Goal: Information Seeking & Learning: Learn about a topic

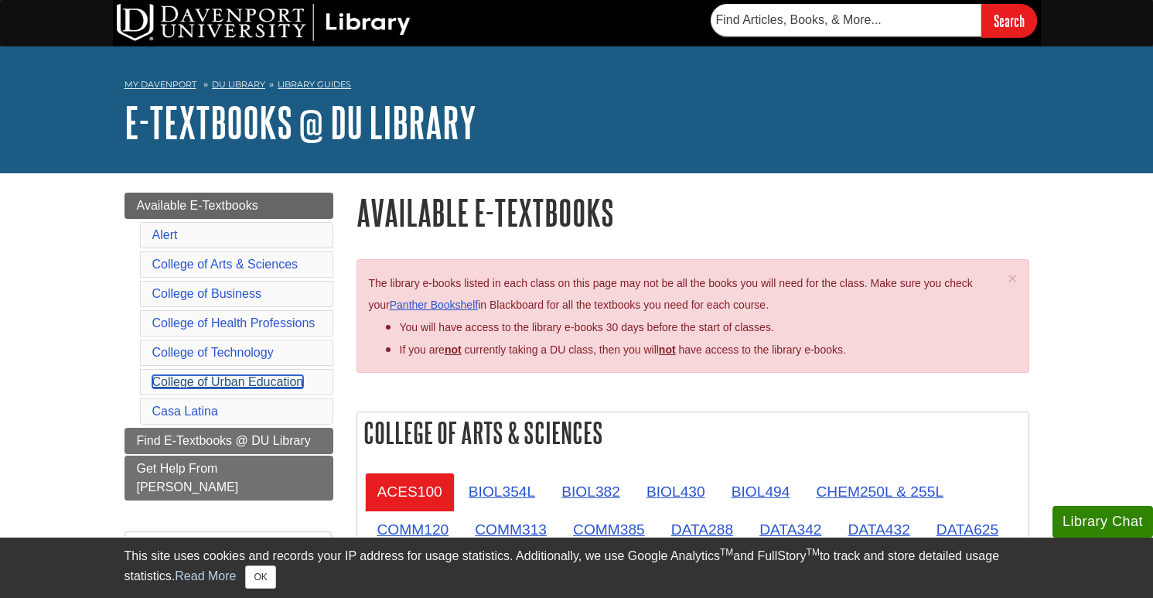
click at [264, 388] on link "College of Urban Education" at bounding box center [228, 381] width 152 height 13
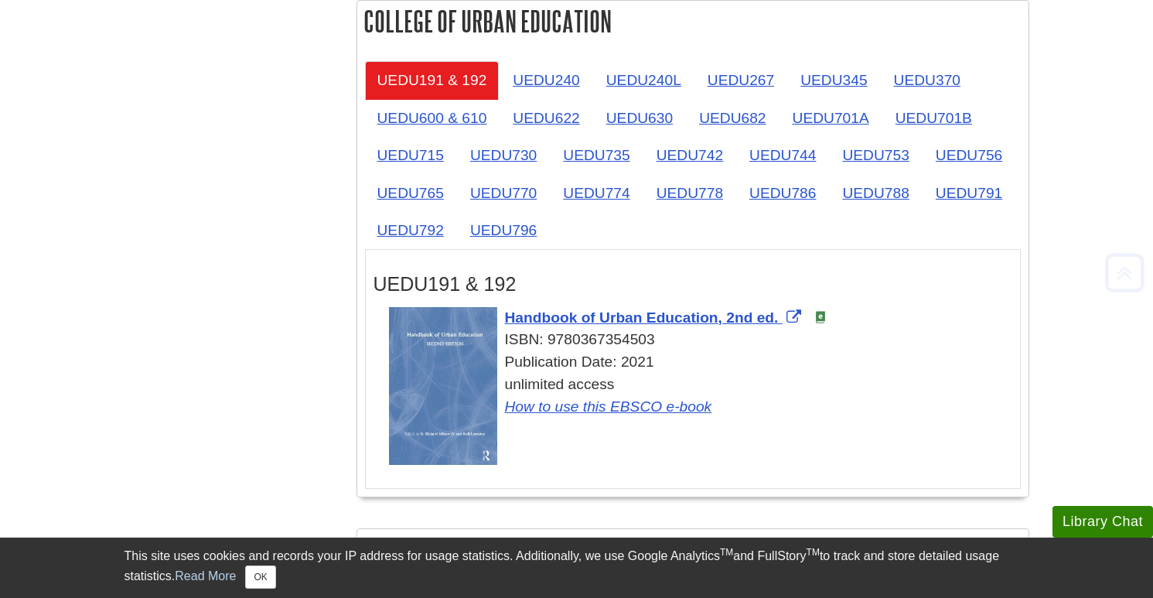
scroll to position [2545, 0]
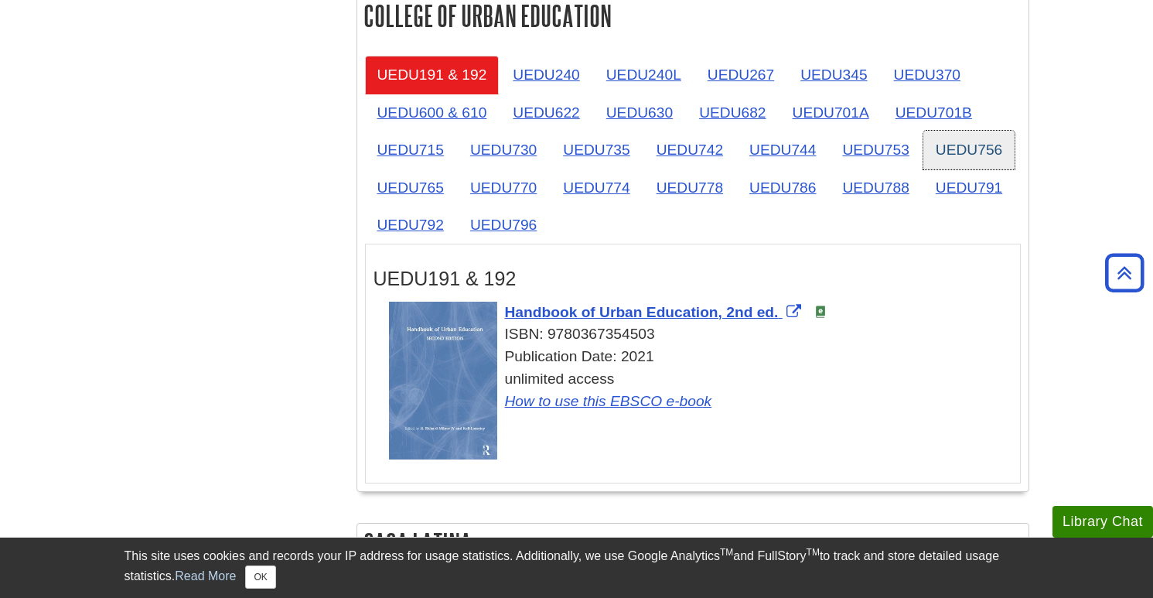
click at [953, 159] on link "UEDU756" at bounding box center [968, 150] width 91 height 38
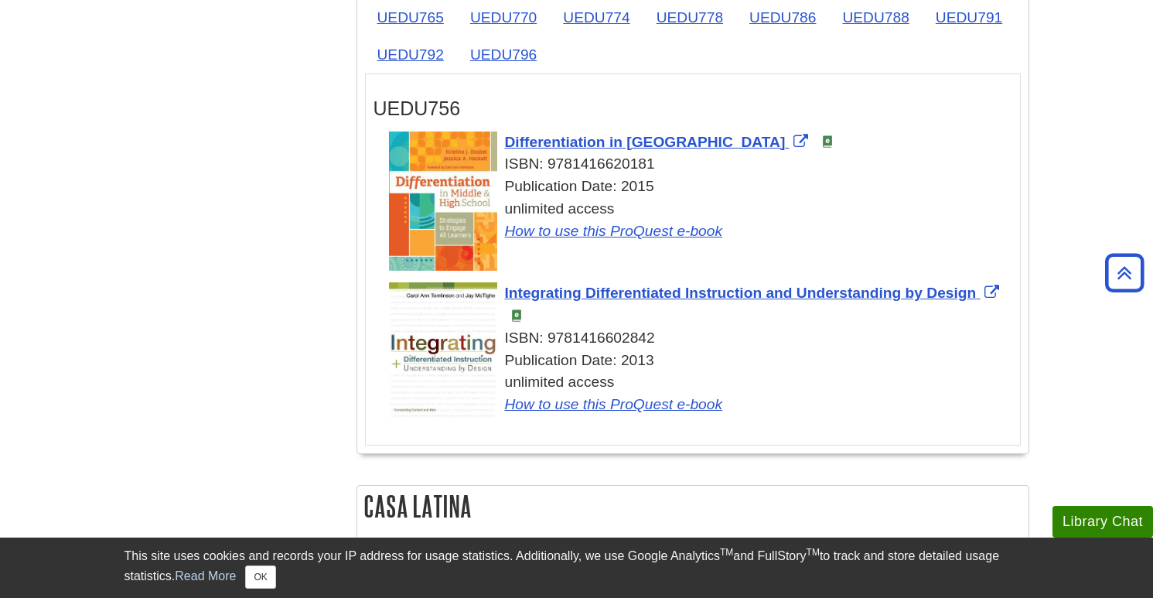
scroll to position [2700, 0]
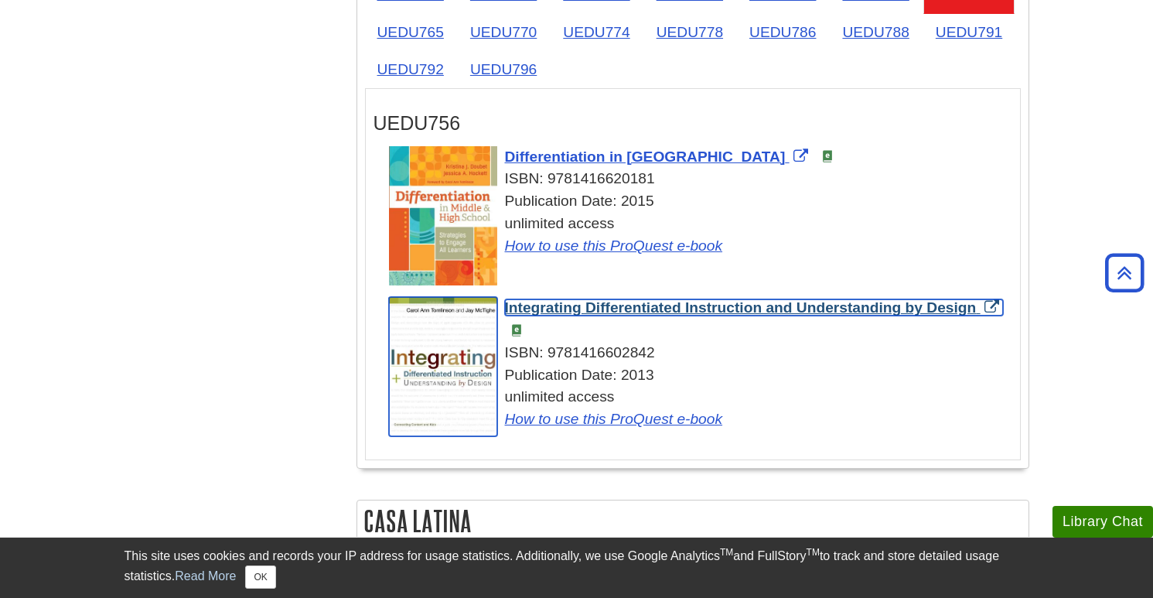
click at [667, 315] on span "Integrating Differentiated Instruction and Understanding by Design" at bounding box center [741, 307] width 472 height 16
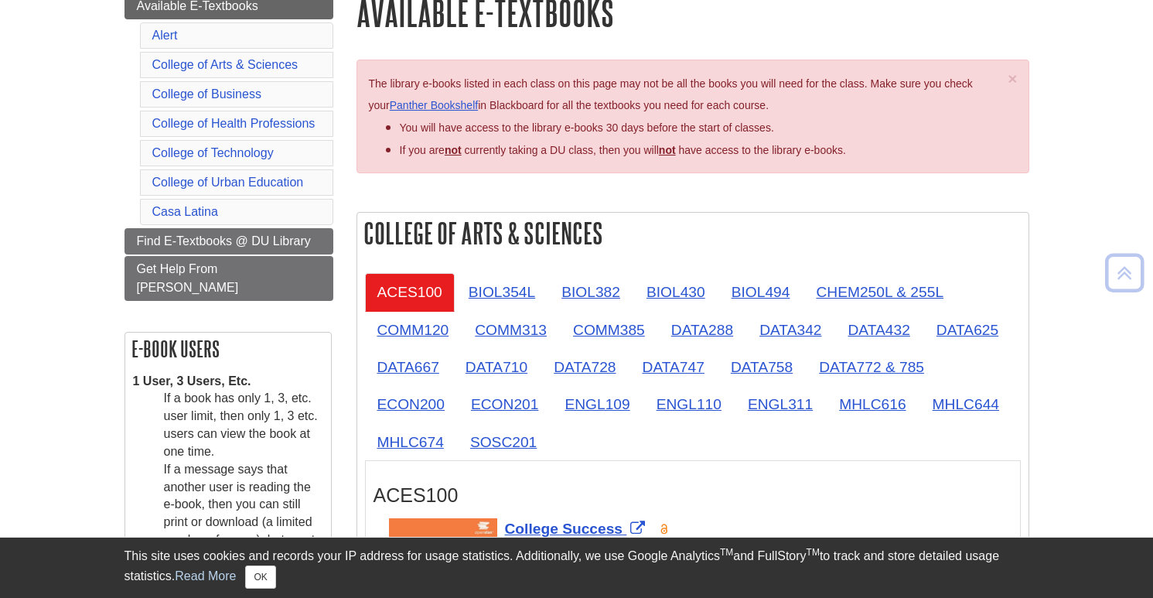
scroll to position [198, 0]
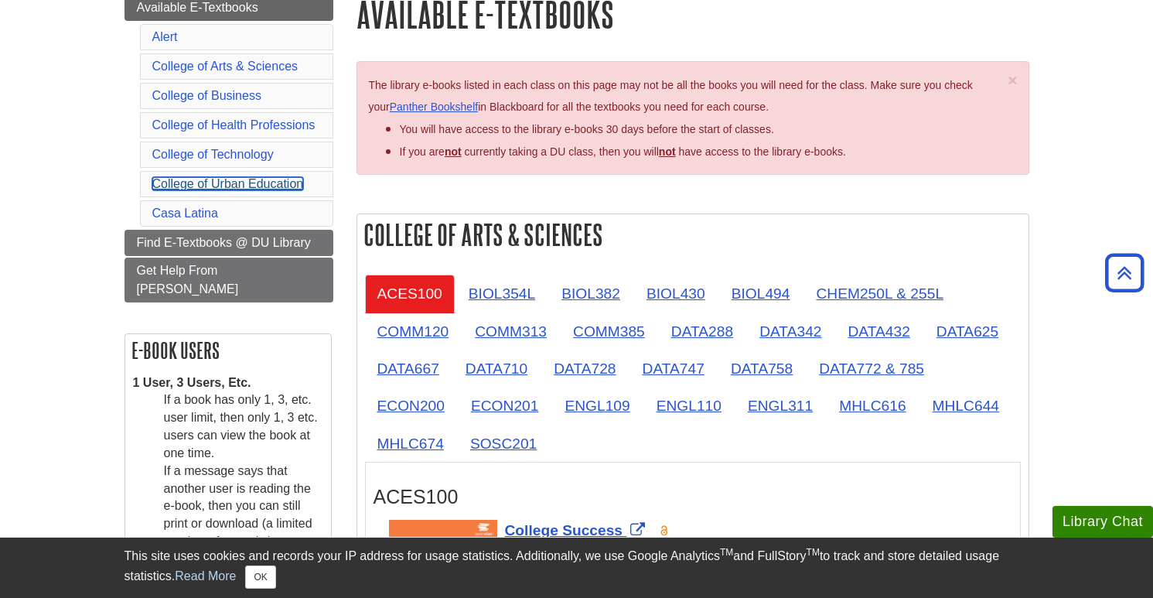
click at [261, 188] on link "College of Urban Education" at bounding box center [228, 183] width 152 height 13
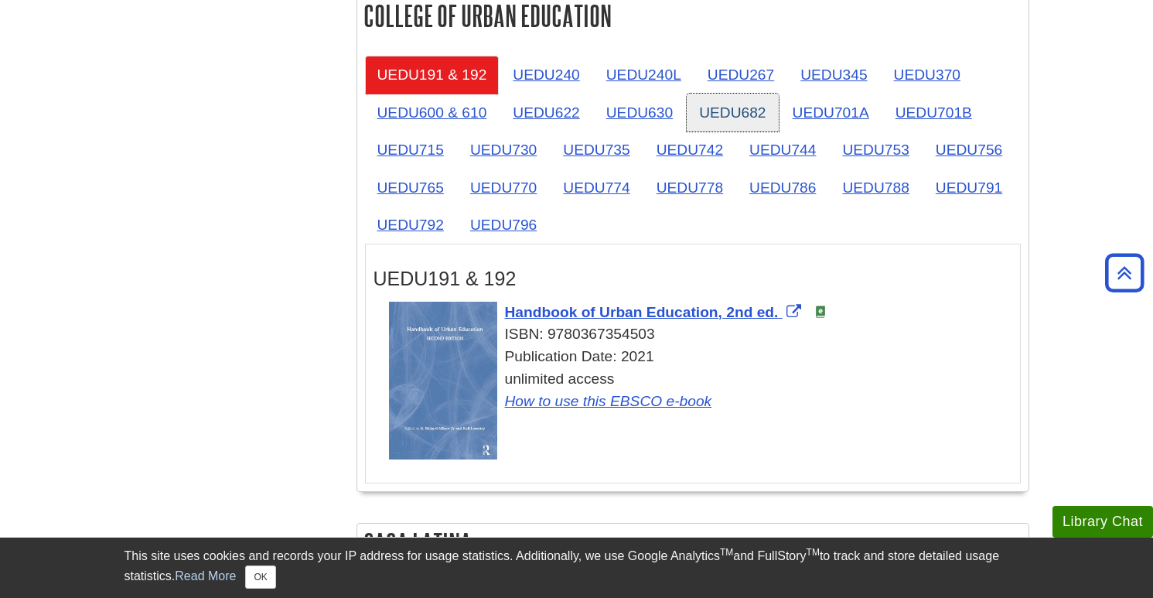
click at [734, 121] on link "UEDU682" at bounding box center [732, 113] width 91 height 38
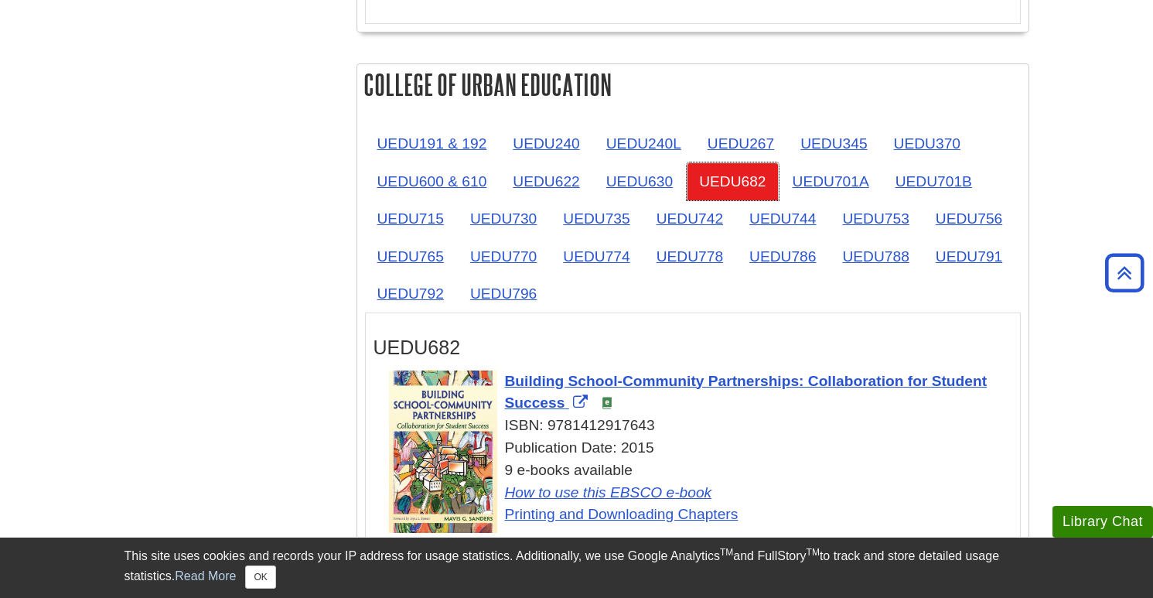
scroll to position [2475, 0]
